Goal: Transaction & Acquisition: Purchase product/service

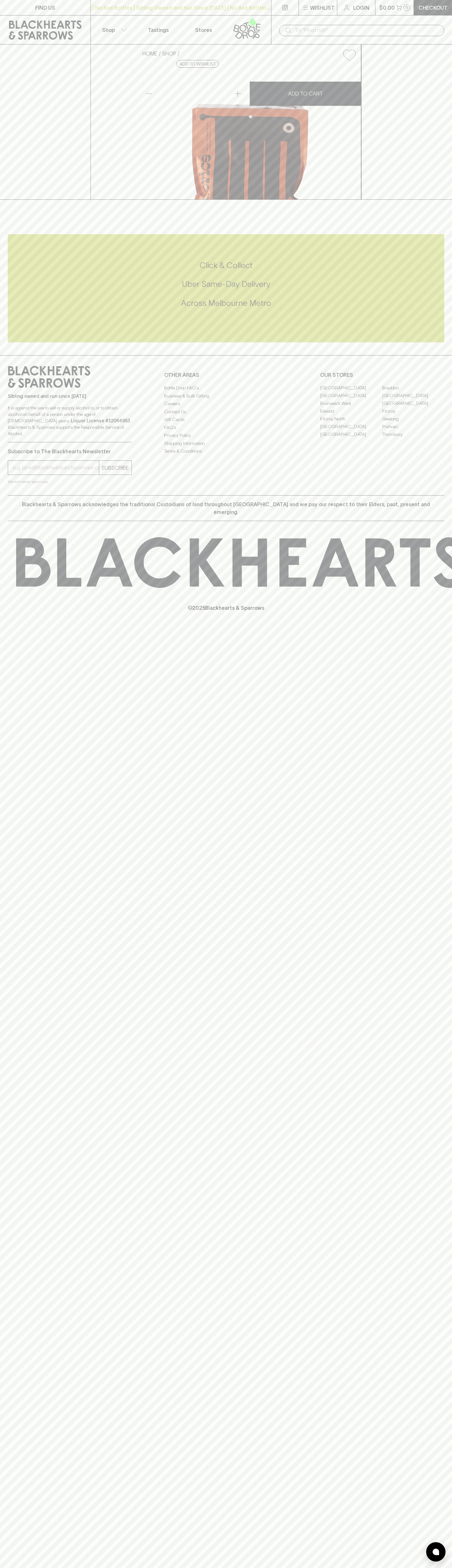
click at [426, 11] on p "Checkout" at bounding box center [433, 7] width 29 height 8
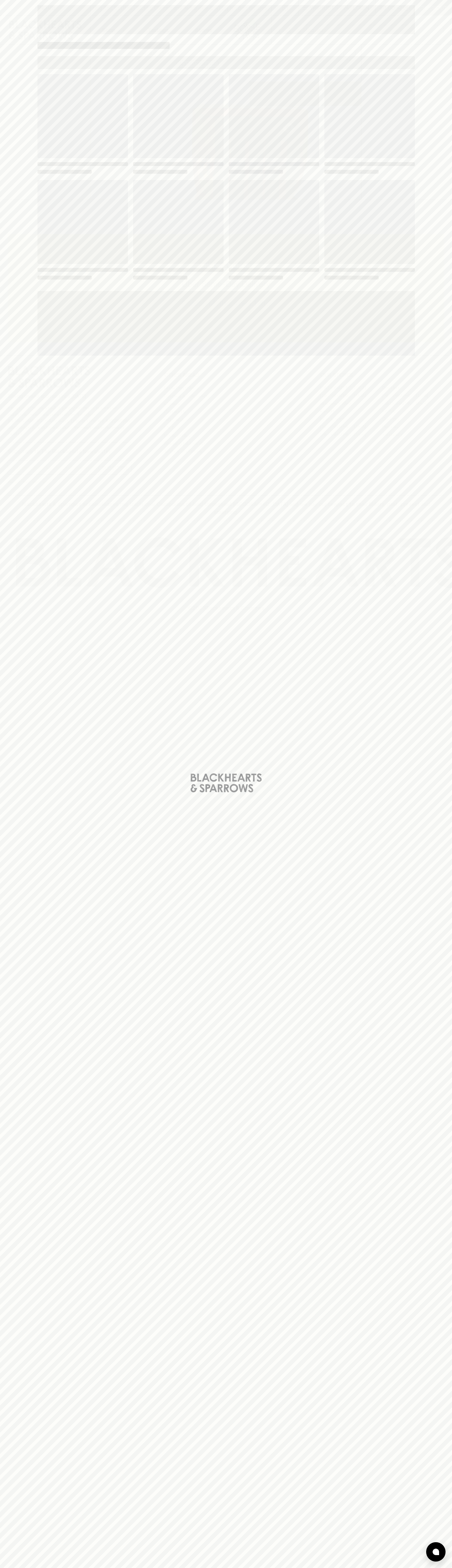
click at [439, 856] on div "Loading" at bounding box center [226, 784] width 452 height 1568
click at [339, 1567] on html "FIND US | No Bad Bottles | Sibling Owned and Run Since [DATE] | No Bad Bottles …" at bounding box center [226, 784] width 452 height 1568
click at [7, 439] on div "Loading" at bounding box center [226, 784] width 452 height 1568
